Goal: Information Seeking & Learning: Check status

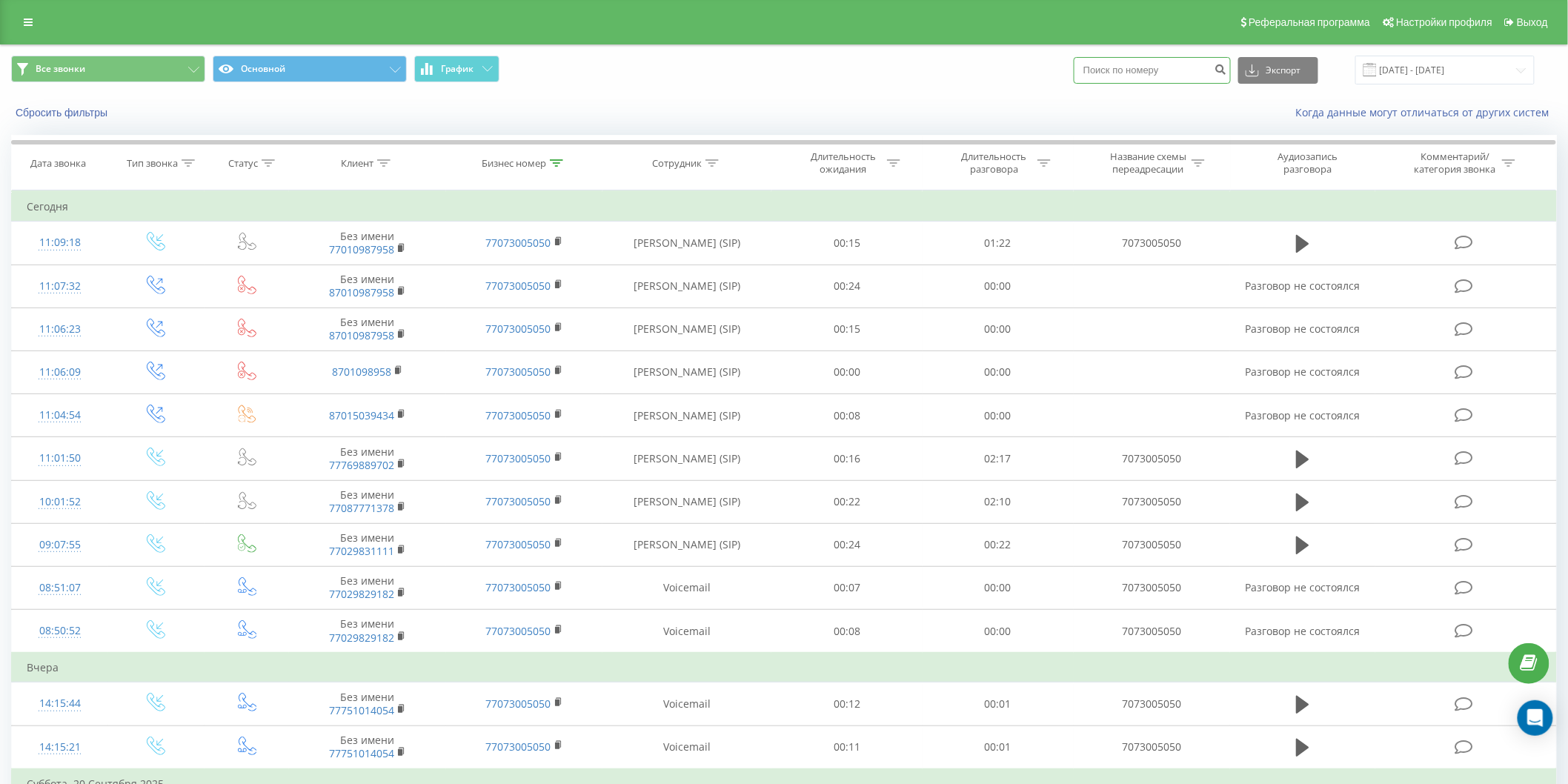
drag, startPoint x: 0, startPoint y: 0, endPoint x: 1190, endPoint y: 75, distance: 1192.4
click at [1190, 75] on input at bounding box center [1153, 70] width 157 height 27
paste input "7 777 110 7132"
click at [1108, 68] on input "7 777 110 7132" at bounding box center [1153, 70] width 157 height 27
type input "8777 110 7132"
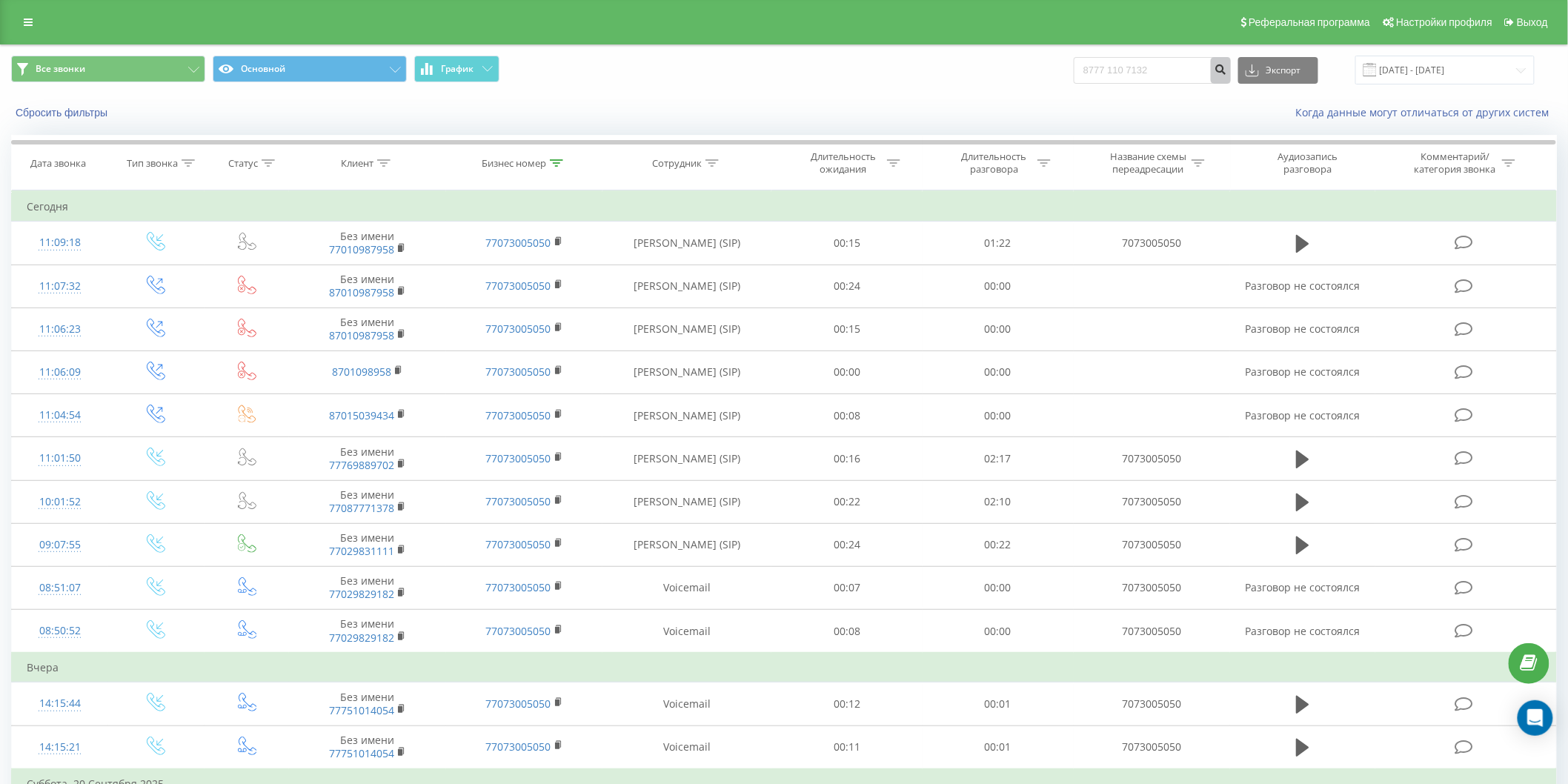
click at [1223, 69] on icon "submit" at bounding box center [1221, 68] width 13 height 9
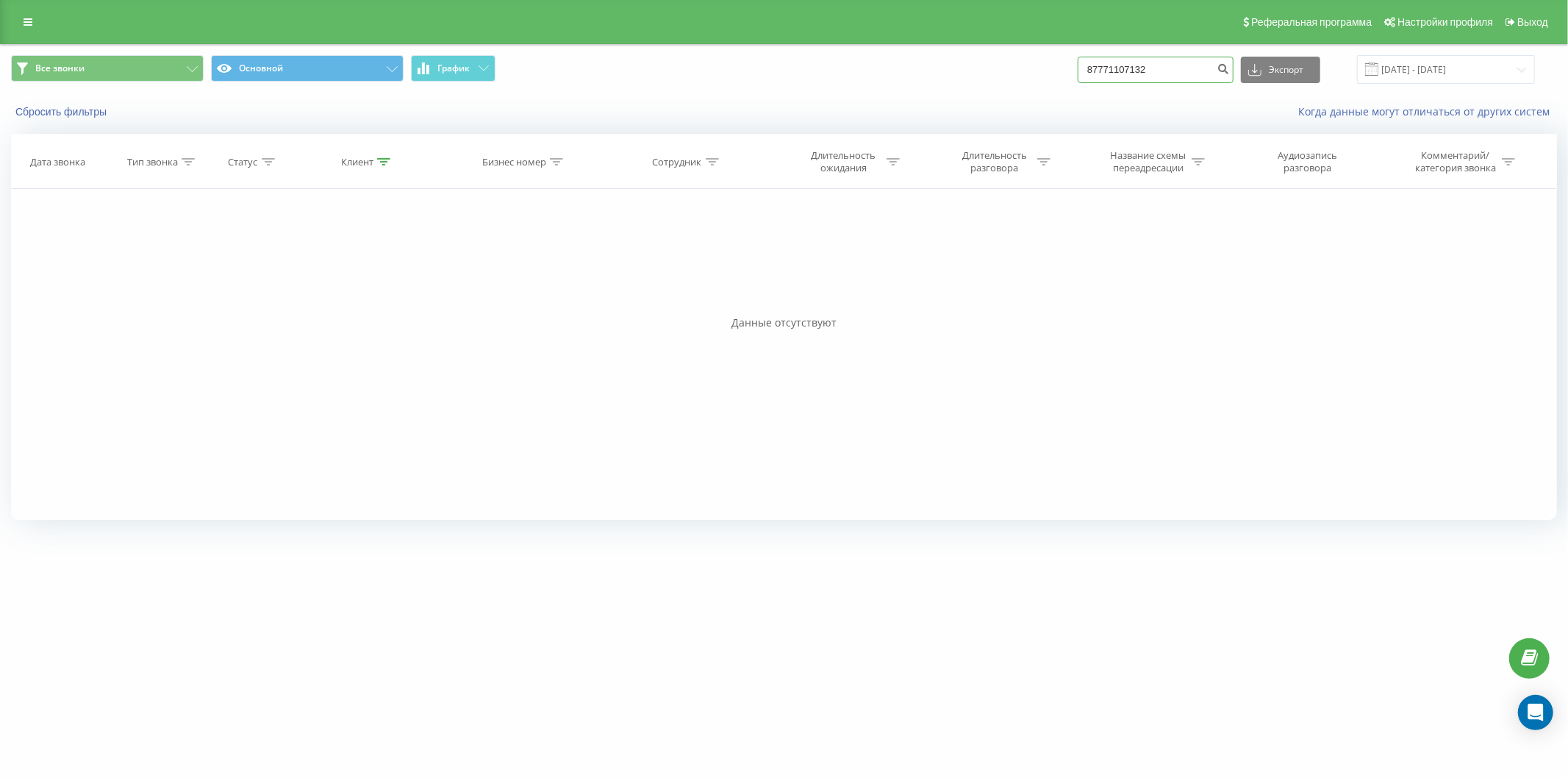
click at [1103, 66] on input "87771107132" at bounding box center [1156, 70] width 156 height 27
type input "77771107132"
click at [1108, 73] on input "77771107132" at bounding box center [1156, 70] width 156 height 27
type input "87771107132"
